Goal: Book appointment/travel/reservation

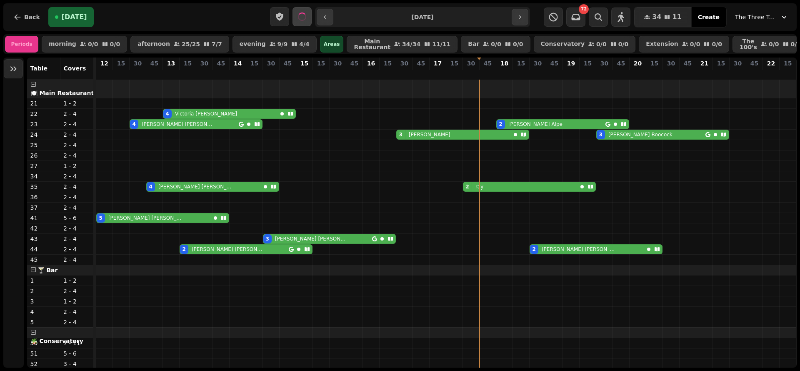
scroll to position [237, 0]
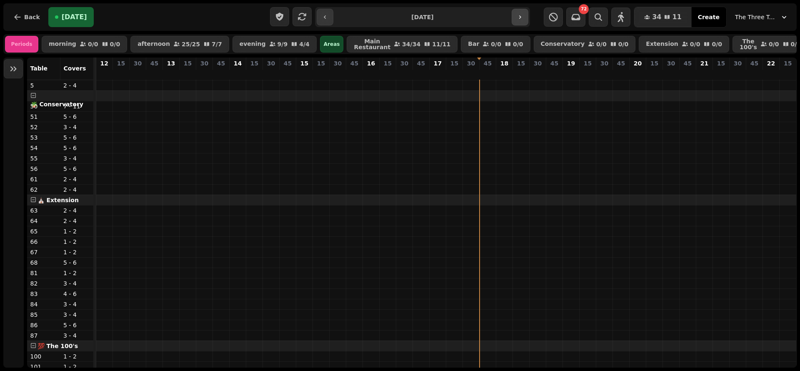
click at [521, 18] on icon "button" at bounding box center [520, 17] width 7 height 7
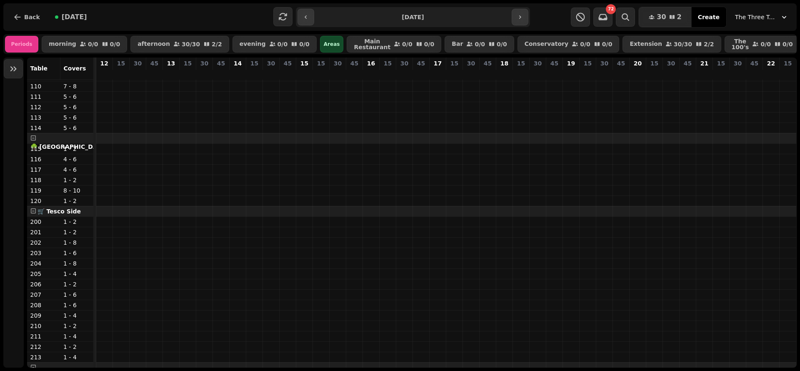
scroll to position [0, 0]
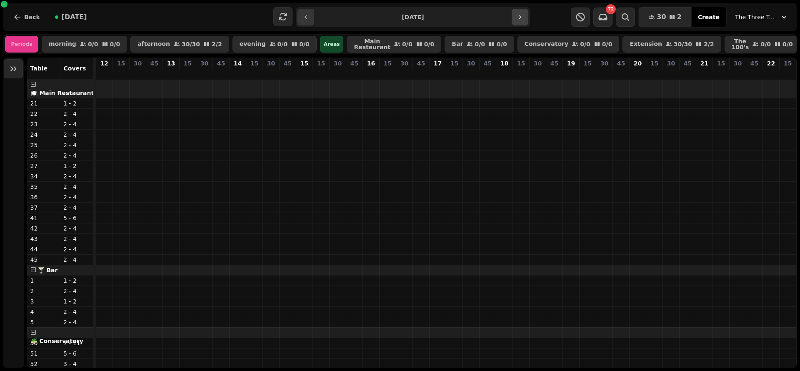
click at [525, 20] on button "button" at bounding box center [520, 17] width 17 height 17
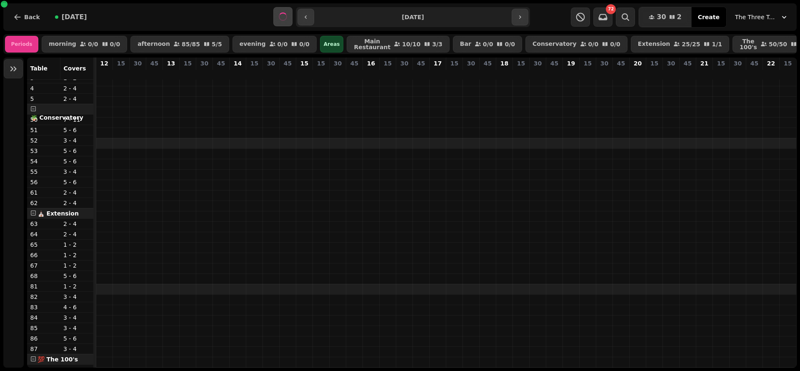
scroll to position [367, 0]
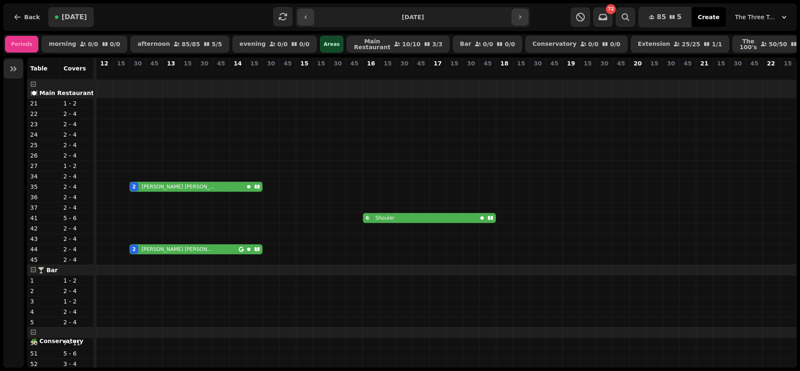
click at [73, 23] on button "[DATE]" at bounding box center [70, 17] width 45 height 20
type input "**********"
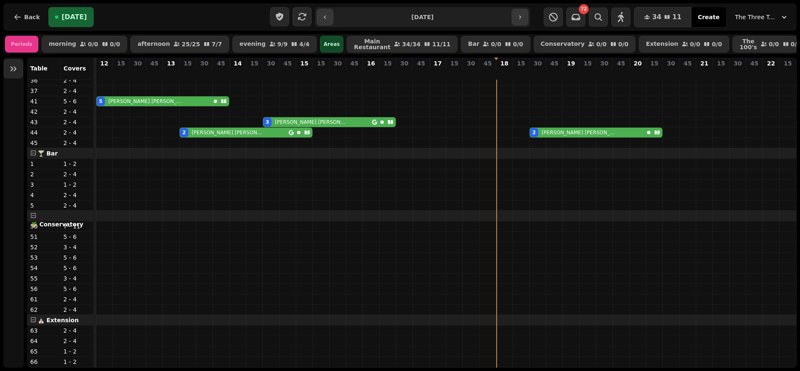
scroll to position [0, 0]
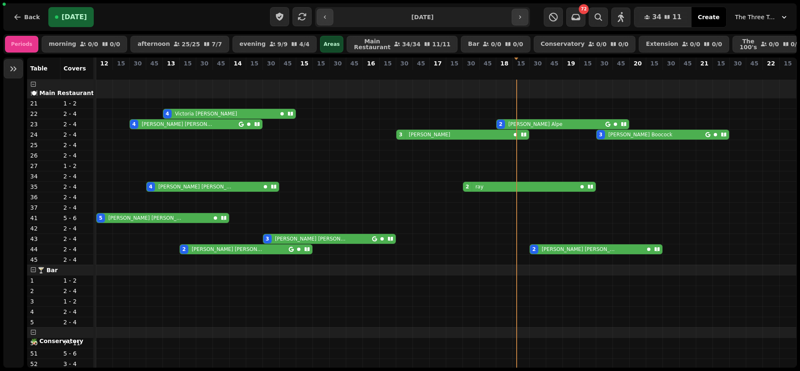
scroll to position [237, 0]
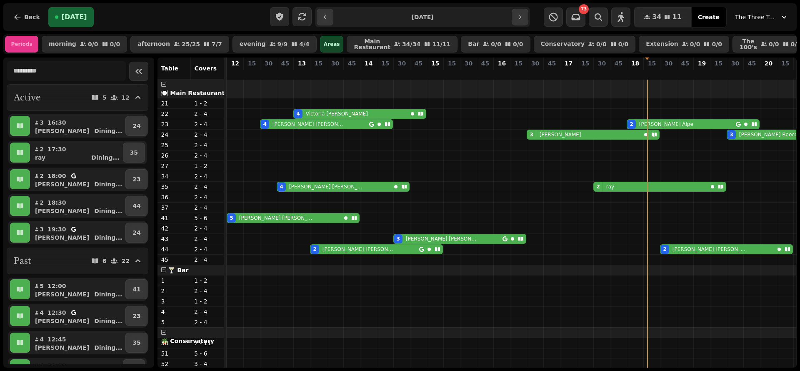
scroll to position [0, 130]
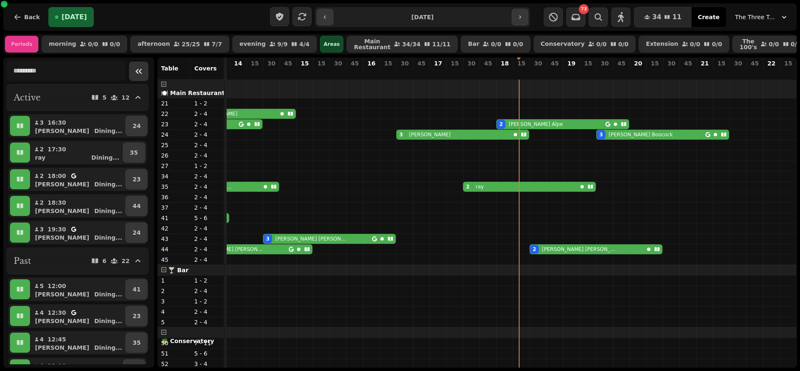
click at [136, 74] on icon "Collapse sidebar" at bounding box center [139, 71] width 6 height 5
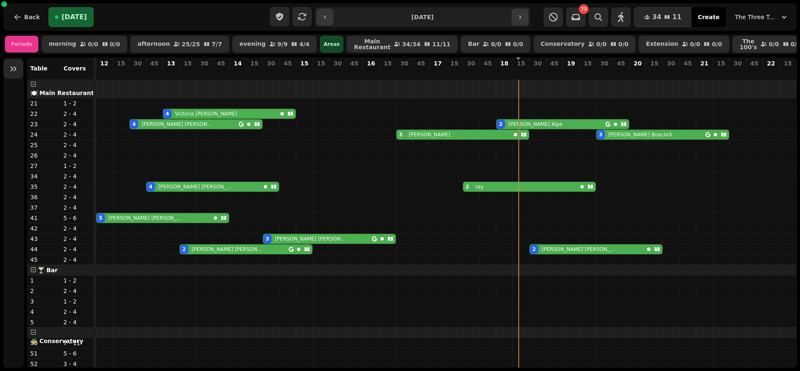
scroll to position [0, 10]
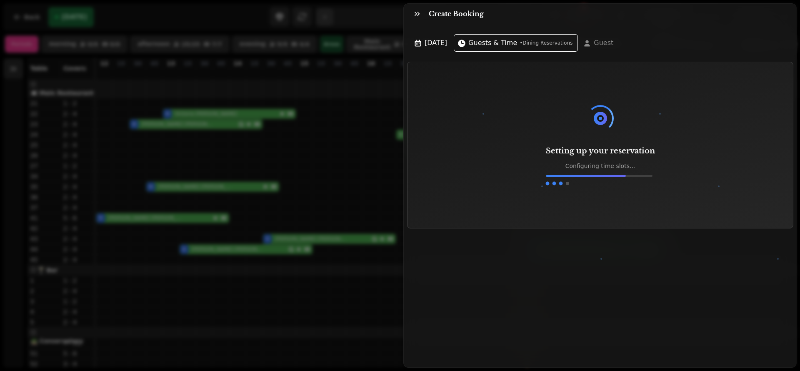
click at [329, 298] on div "Create Booking [DATE] Guests & Time • Dining Reservations Guest Setting up your…" at bounding box center [400, 192] width 800 height 358
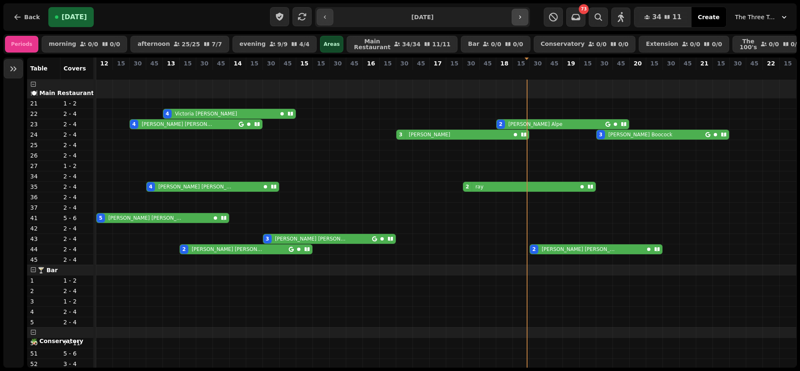
click at [523, 18] on icon "button" at bounding box center [520, 17] width 7 height 7
type input "**********"
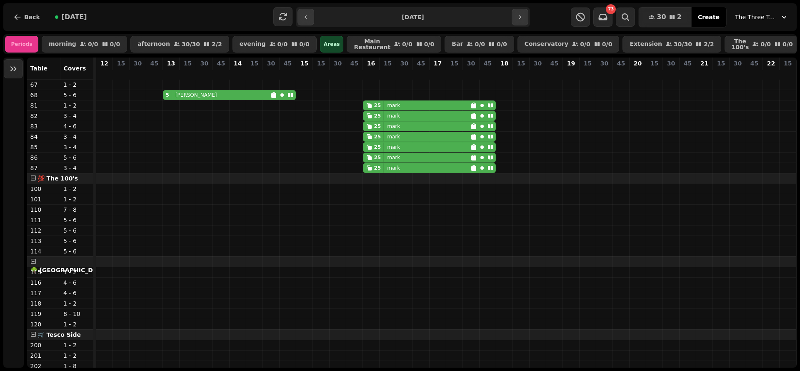
scroll to position [389, 0]
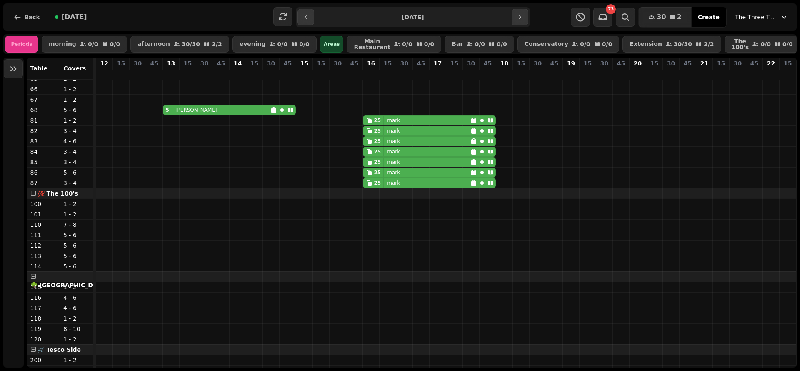
click at [409, 125] on div "25 mark" at bounding box center [417, 120] width 107 height 9
select select "**********"
select select "**"
select select "****"
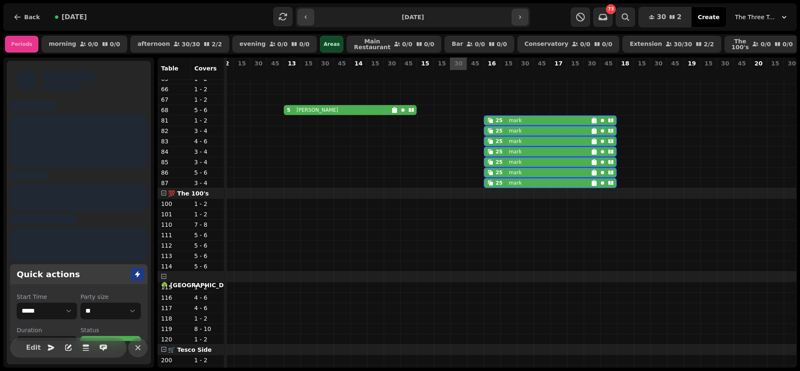
scroll to position [389, 10]
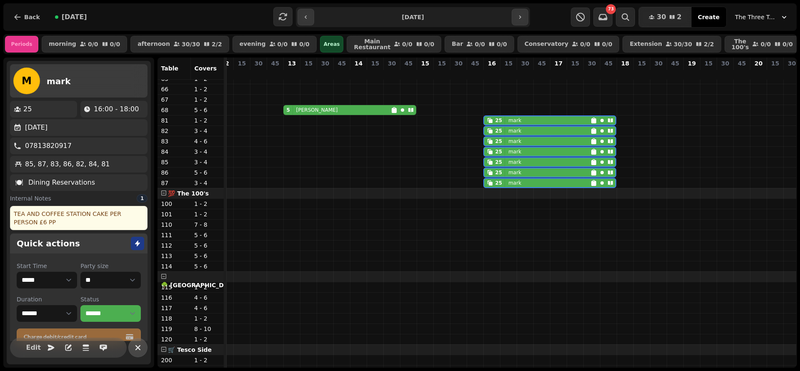
click at [137, 342] on button "button" at bounding box center [137, 347] width 19 height 19
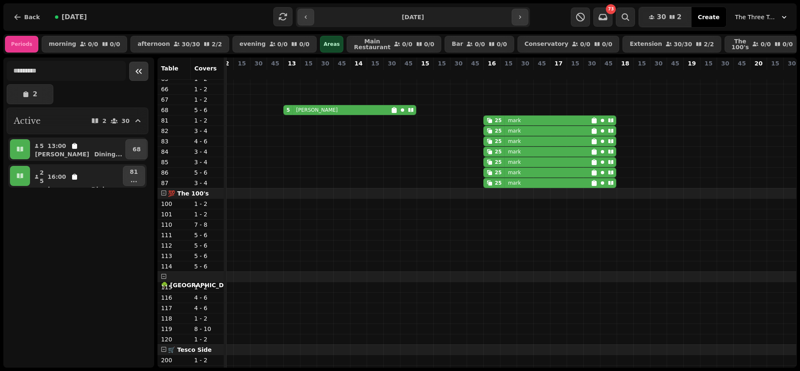
click at [134, 76] on icon "Collapse sidebar" at bounding box center [139, 71] width 10 height 10
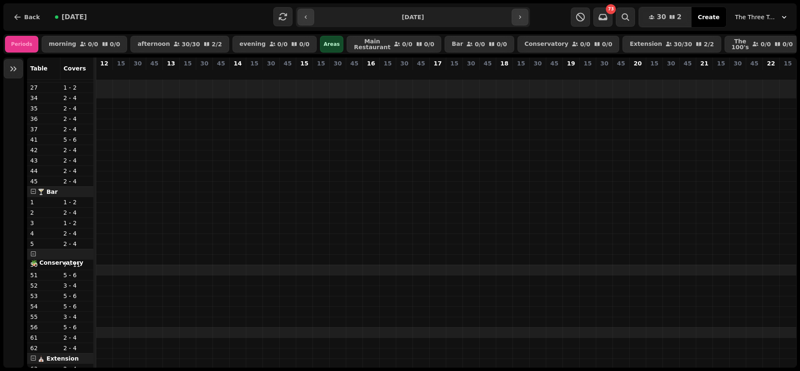
scroll to position [0, 0]
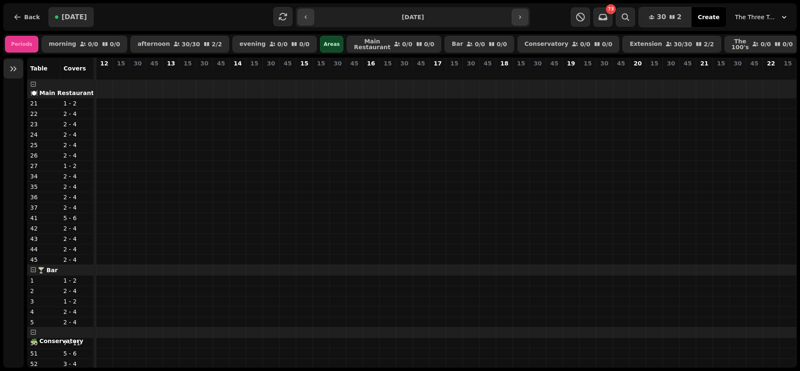
click at [69, 15] on span "[DATE]" at bounding box center [74, 17] width 25 height 7
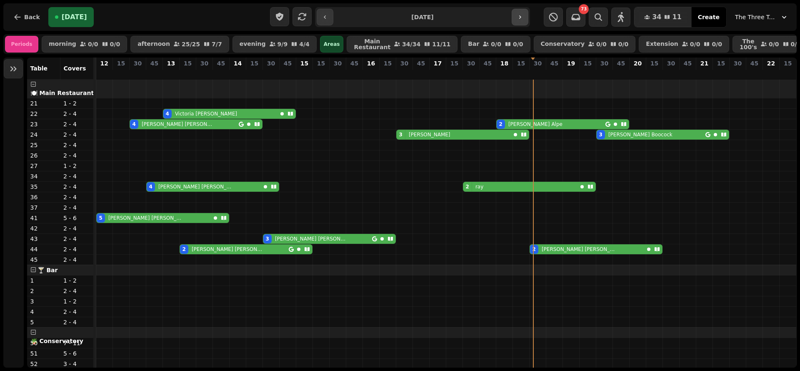
click at [525, 15] on button "button" at bounding box center [520, 17] width 17 height 17
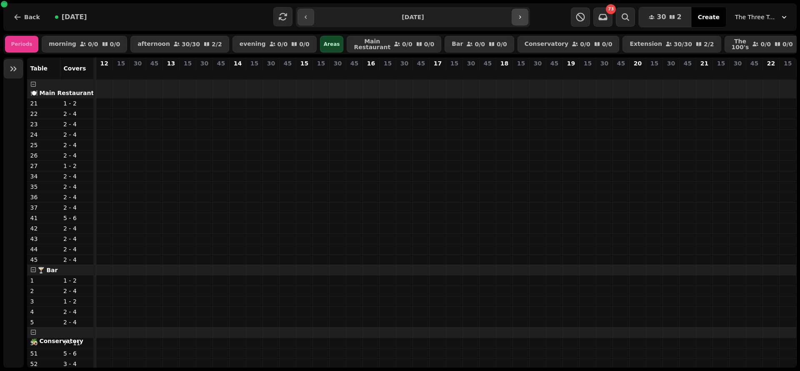
click at [525, 15] on button "button" at bounding box center [520, 17] width 17 height 17
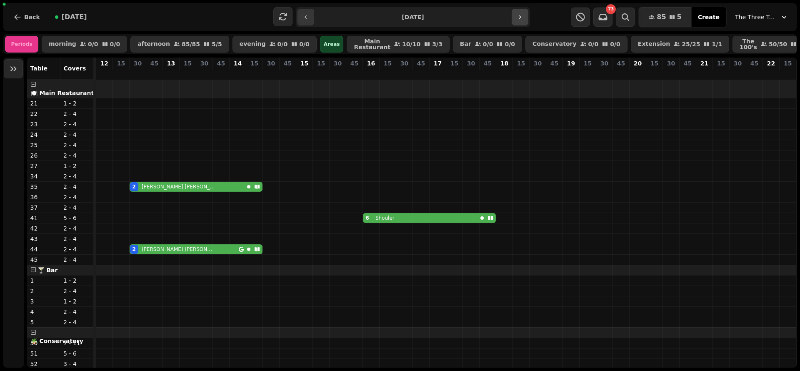
click at [525, 15] on button "button" at bounding box center [520, 17] width 17 height 17
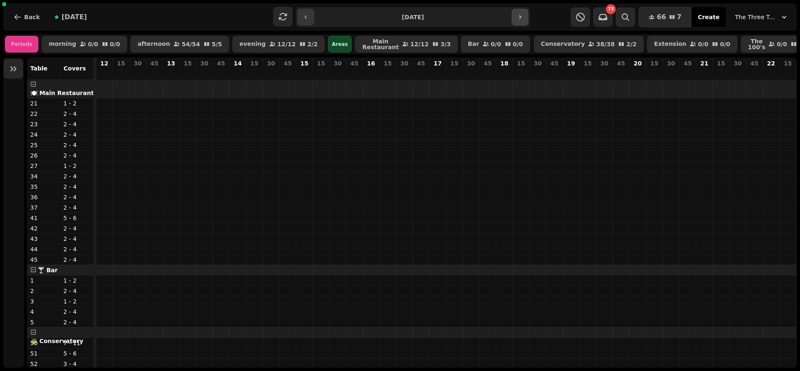
click at [525, 15] on button "button" at bounding box center [520, 17] width 17 height 17
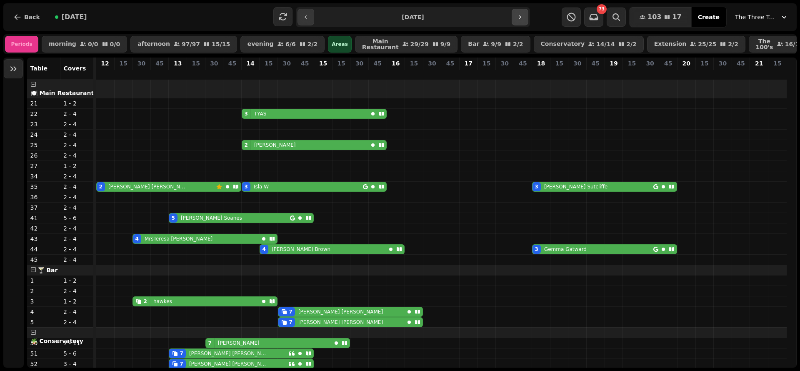
click at [525, 15] on button "button" at bounding box center [520, 17] width 17 height 17
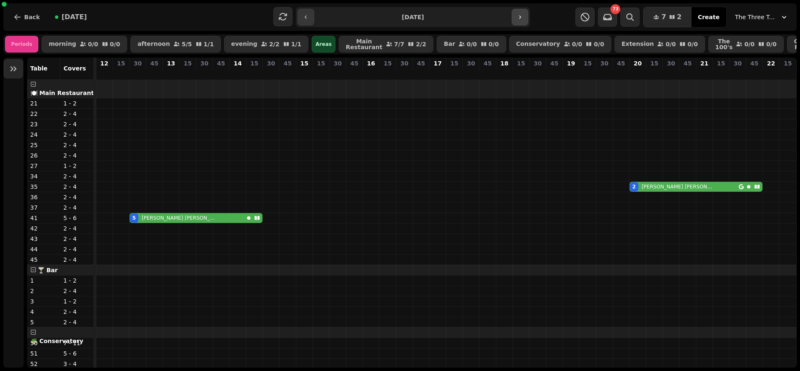
scroll to position [0, 10]
click at [525, 15] on button "button" at bounding box center [520, 17] width 17 height 17
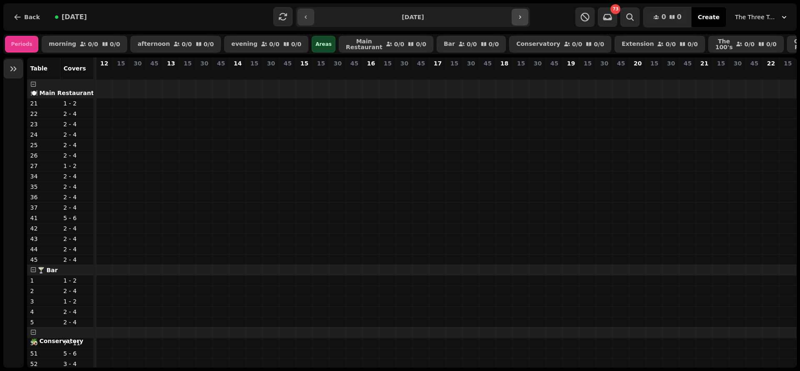
click at [525, 15] on button "button" at bounding box center [520, 17] width 17 height 17
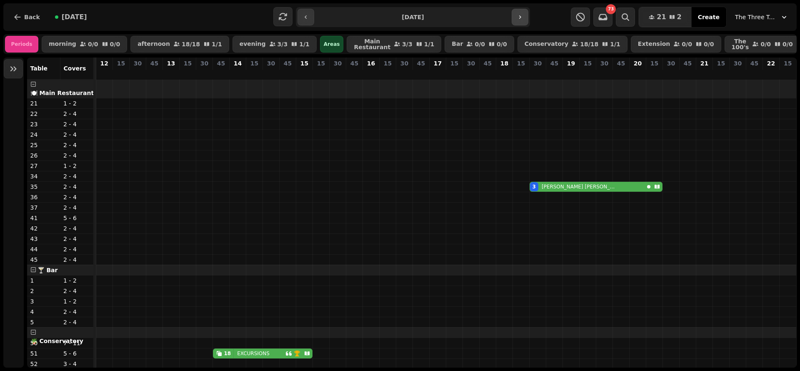
click at [525, 15] on button "button" at bounding box center [520, 17] width 17 height 17
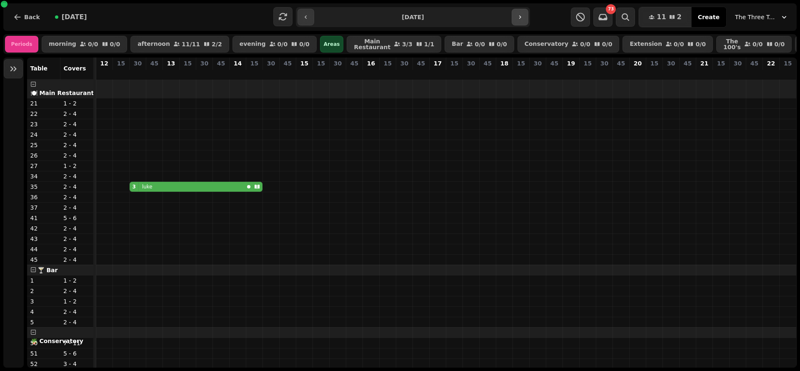
click at [525, 15] on button "button" at bounding box center [520, 17] width 17 height 17
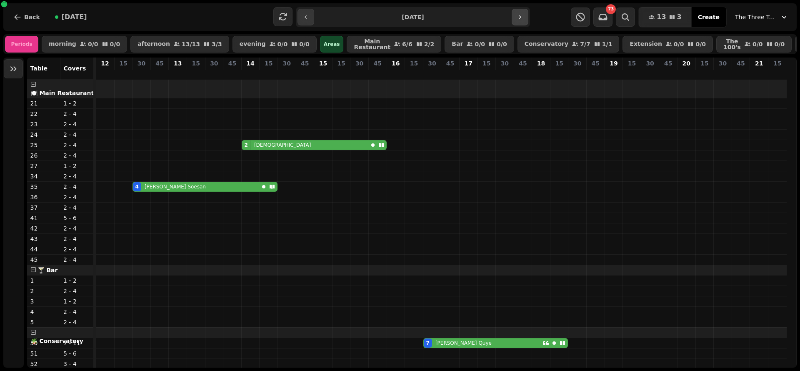
scroll to position [0, 0]
click at [525, 15] on button "button" at bounding box center [520, 17] width 17 height 17
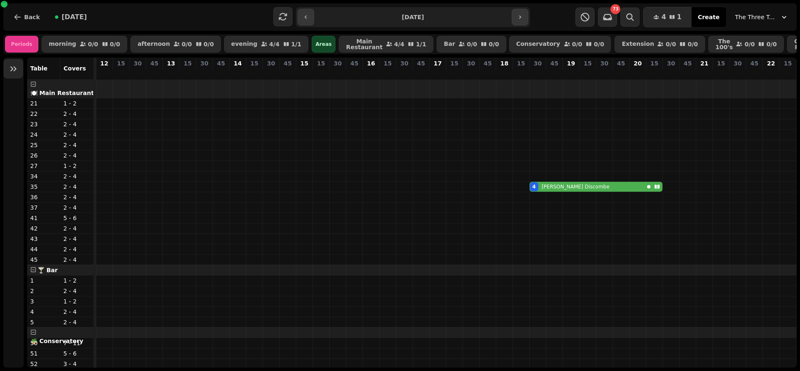
scroll to position [0, 10]
click at [68, 18] on span "[DATE]" at bounding box center [74, 17] width 25 height 7
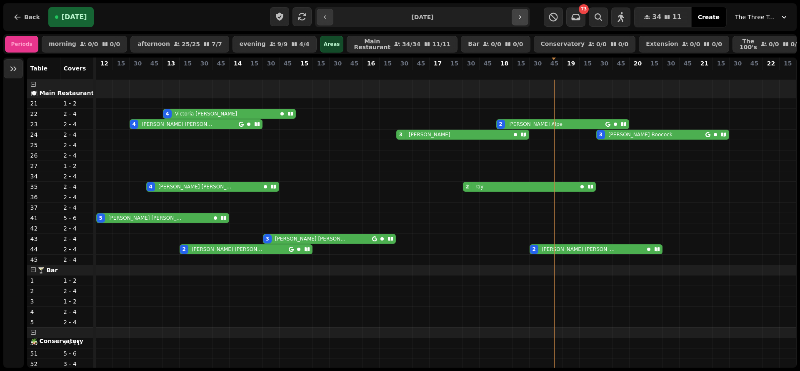
click at [523, 15] on icon "button" at bounding box center [520, 17] width 7 height 7
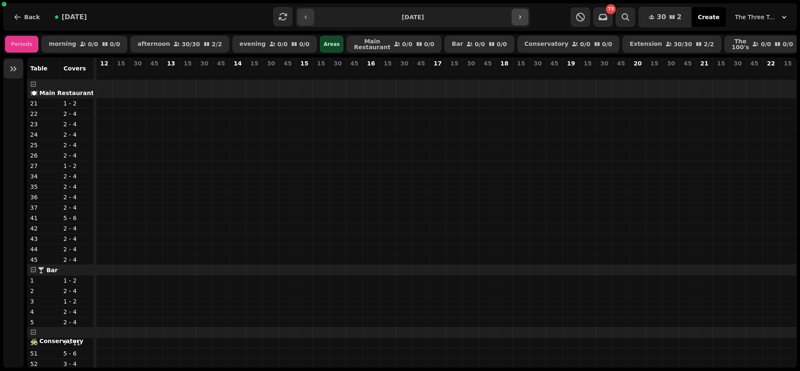
click at [523, 15] on icon "button" at bounding box center [520, 17] width 7 height 7
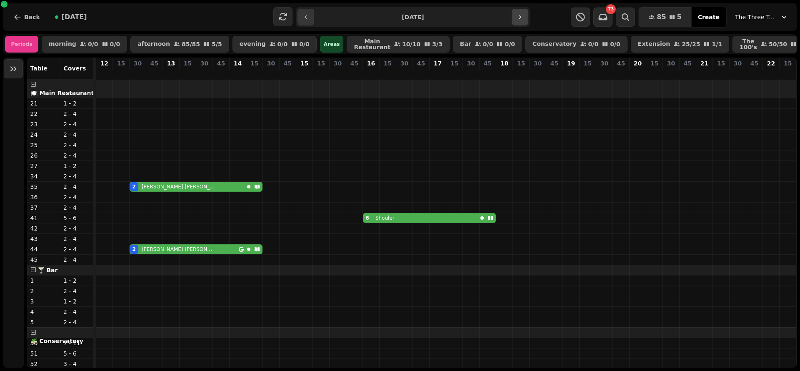
click at [523, 15] on icon "button" at bounding box center [520, 17] width 7 height 7
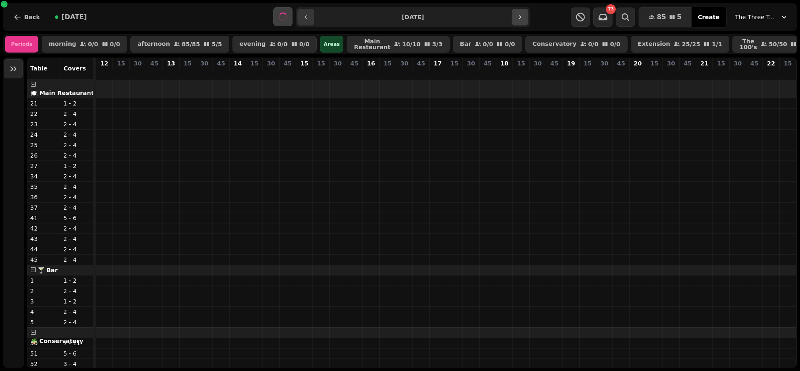
click at [523, 15] on icon "button" at bounding box center [520, 17] width 7 height 7
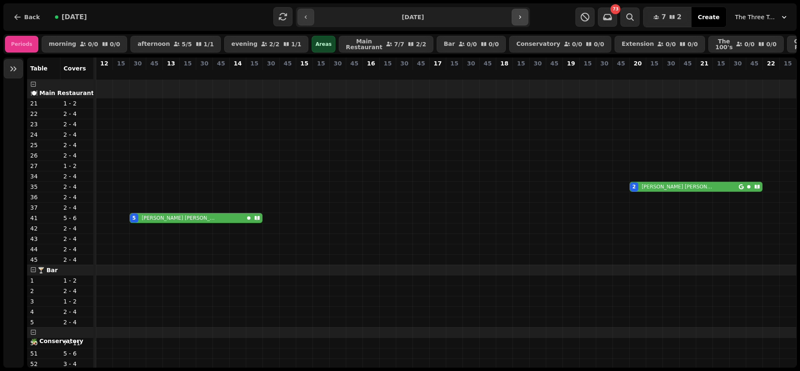
click at [521, 18] on icon "button" at bounding box center [520, 17] width 7 height 7
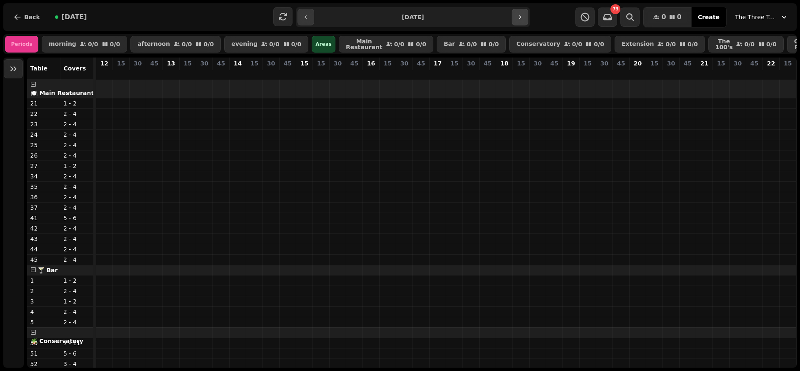
click at [522, 17] on icon "button" at bounding box center [520, 17] width 7 height 7
click at [527, 17] on button "button" at bounding box center [520, 17] width 17 height 17
click at [518, 18] on icon "button" at bounding box center [520, 17] width 7 height 7
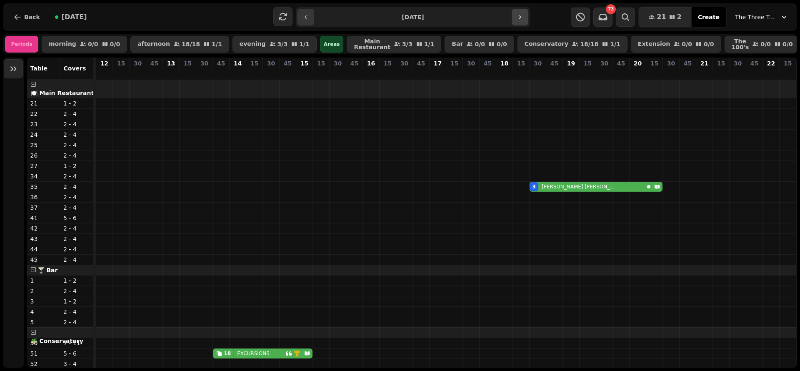
click at [523, 15] on icon "button" at bounding box center [520, 17] width 7 height 7
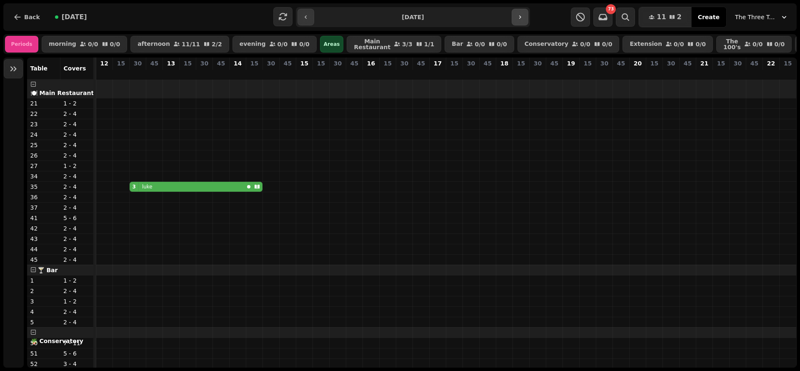
click at [523, 15] on icon "button" at bounding box center [520, 17] width 7 height 7
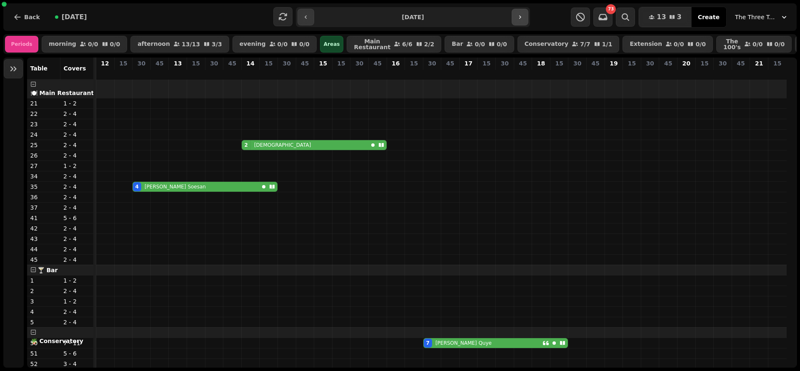
scroll to position [0, 0]
click at [62, 14] on span "[DATE]" at bounding box center [74, 17] width 25 height 7
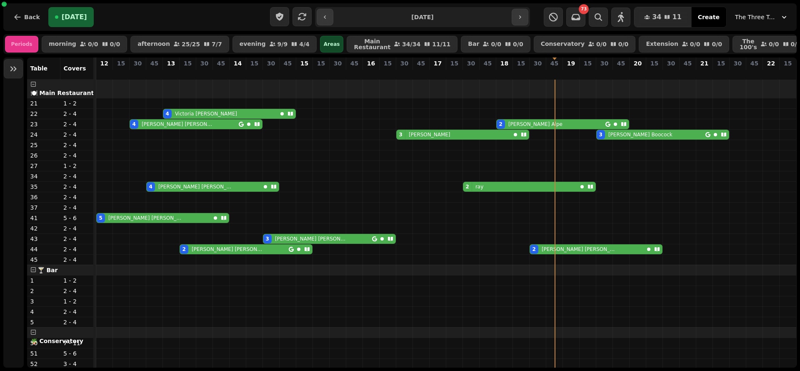
scroll to position [0, 10]
click at [517, 18] on icon "button" at bounding box center [520, 17] width 7 height 7
type input "**********"
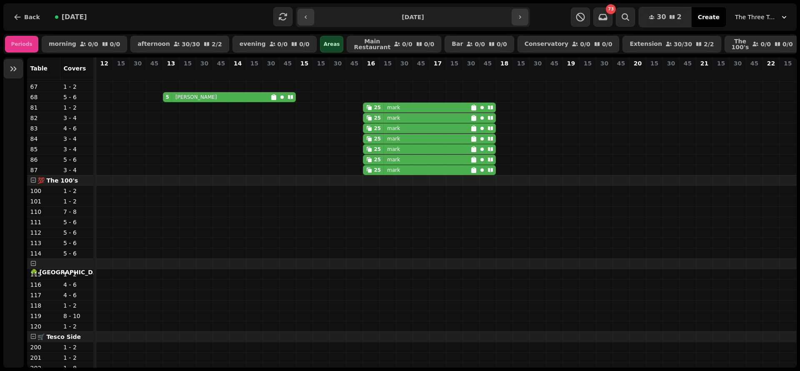
scroll to position [0, 0]
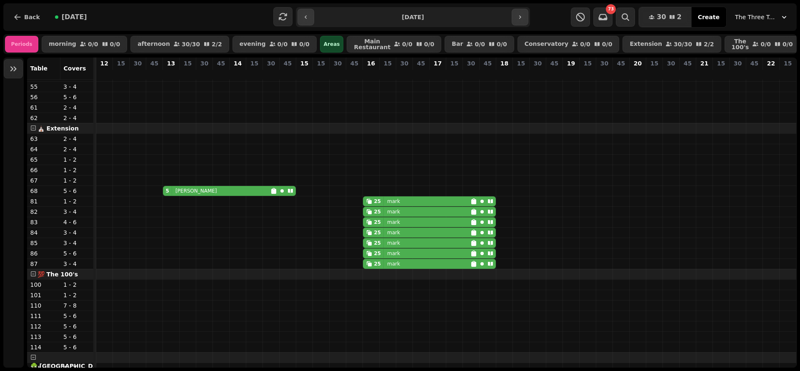
click at [487, 205] on icon at bounding box center [490, 201] width 7 height 7
select select "**********"
select select "**"
select select "****"
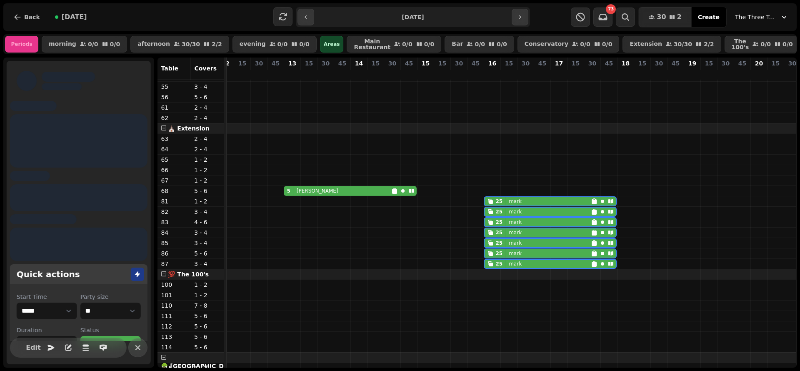
scroll to position [308, 10]
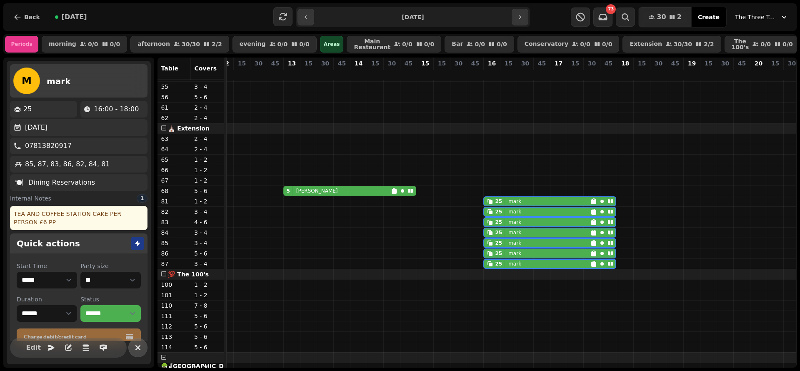
click at [139, 349] on icon "button" at bounding box center [137, 347] width 5 height 5
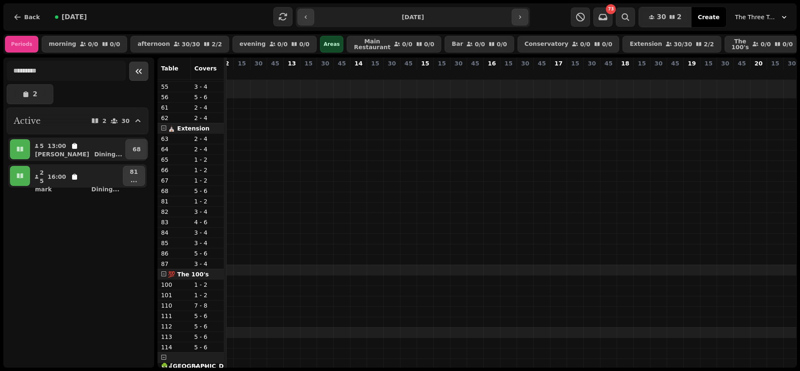
scroll to position [0, 0]
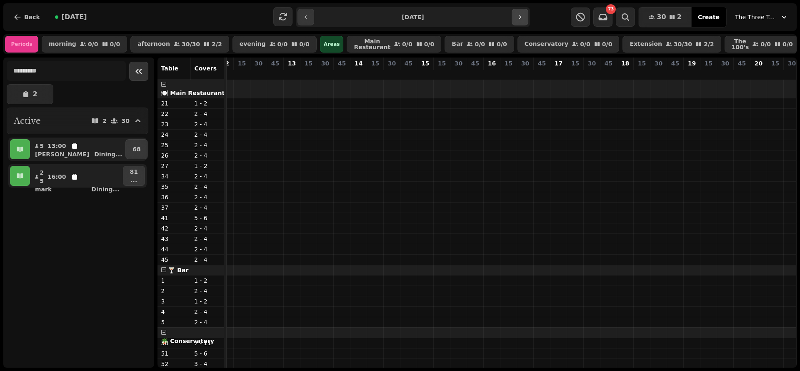
click at [514, 13] on button "button" at bounding box center [520, 17] width 17 height 17
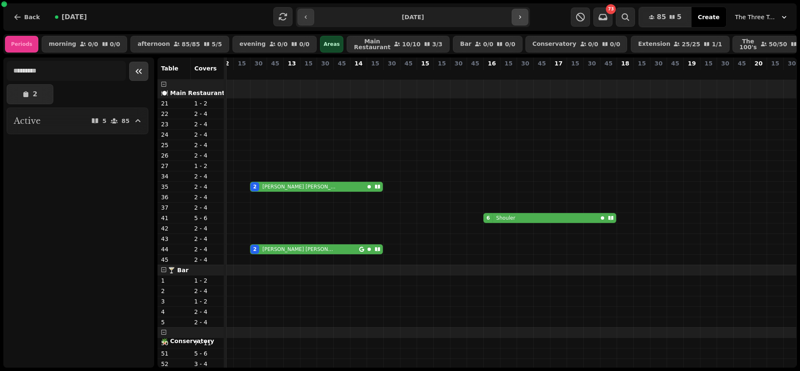
scroll to position [0, 140]
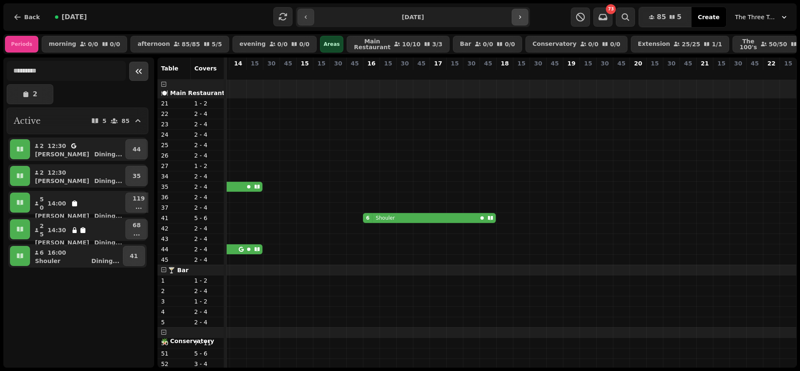
click at [524, 20] on button "button" at bounding box center [520, 17] width 17 height 17
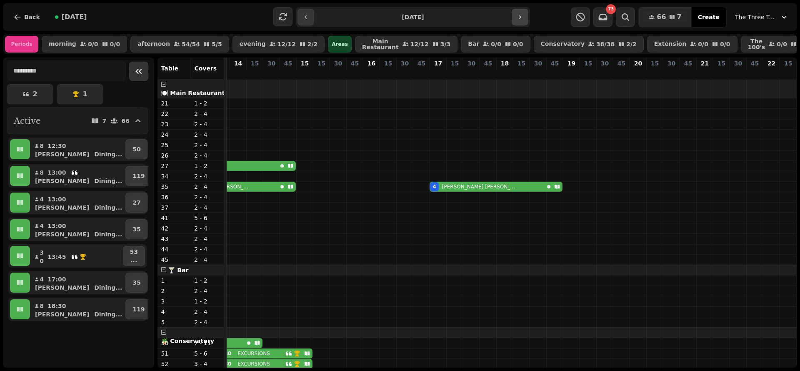
click at [522, 15] on icon "button" at bounding box center [520, 17] width 7 height 7
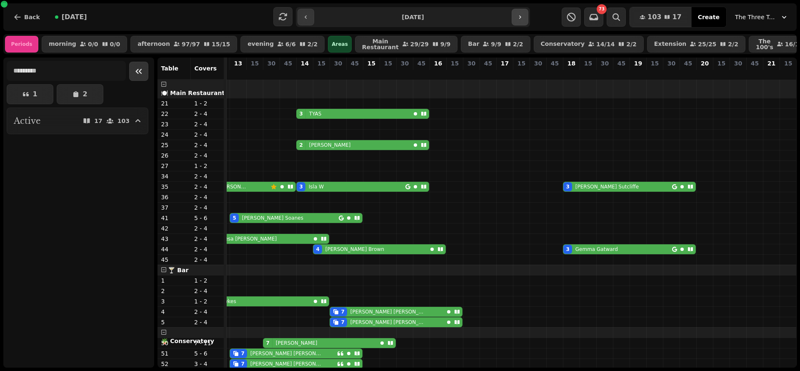
scroll to position [0, 73]
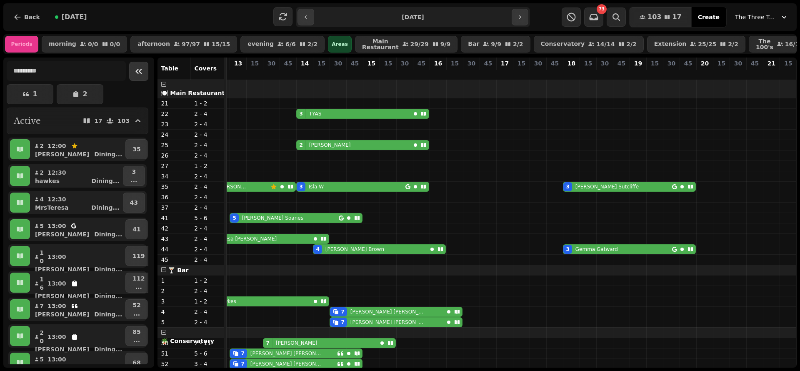
click at [136, 74] on icon "Collapse sidebar" at bounding box center [139, 71] width 6 height 5
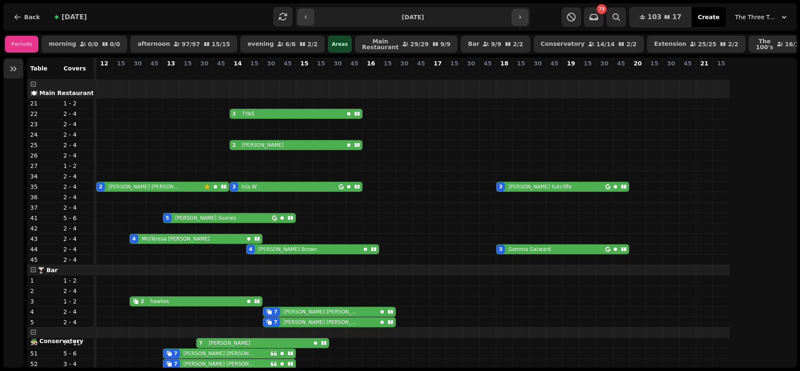
scroll to position [0, 0]
click at [65, 22] on button "[DATE]" at bounding box center [70, 17] width 45 height 20
type input "**********"
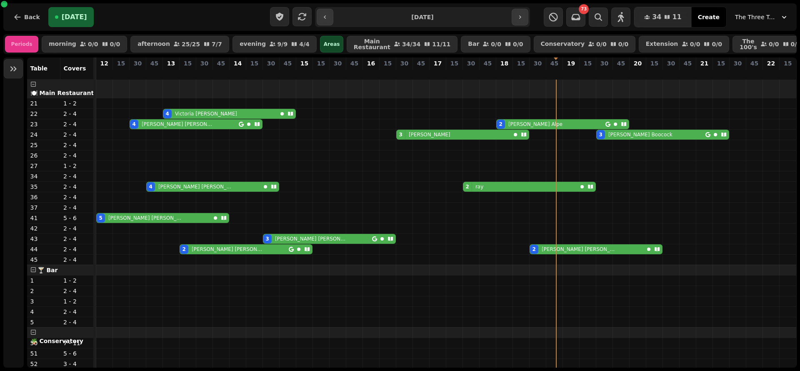
scroll to position [0, 10]
